Goal: Check status: Check status

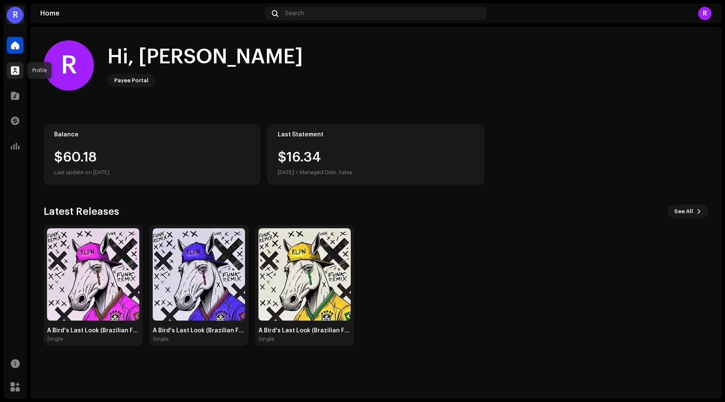
click at [20, 71] on div at bounding box center [15, 70] width 17 height 17
click at [20, 96] on div at bounding box center [15, 95] width 17 height 17
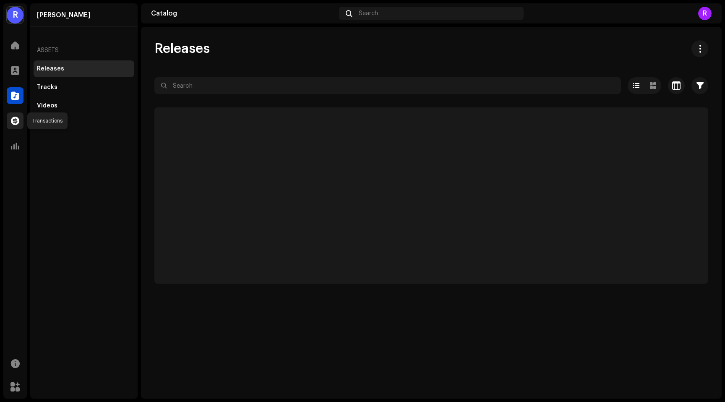
click at [21, 116] on div at bounding box center [15, 121] width 17 height 17
